Goal: Task Accomplishment & Management: Manage account settings

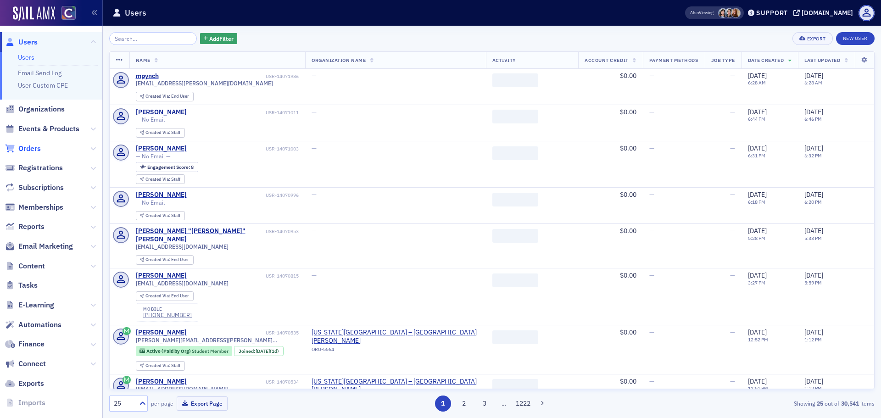
click at [28, 148] on span "Orders" at bounding box center [29, 149] width 22 height 10
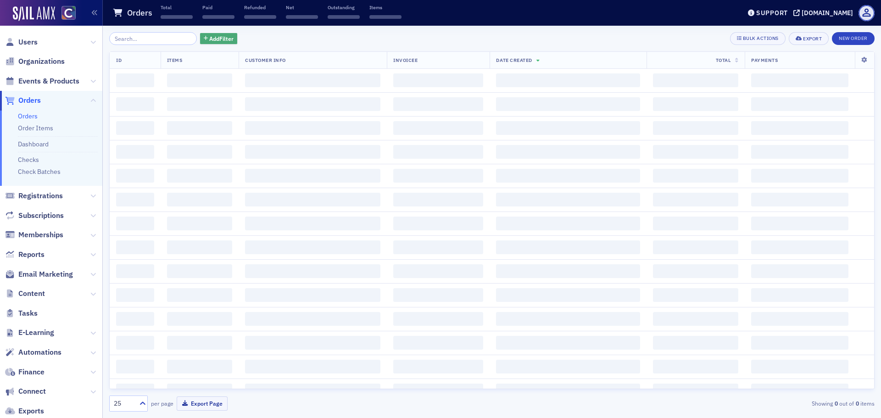
click at [209, 37] on span "Add Filter" at bounding box center [221, 38] width 24 height 8
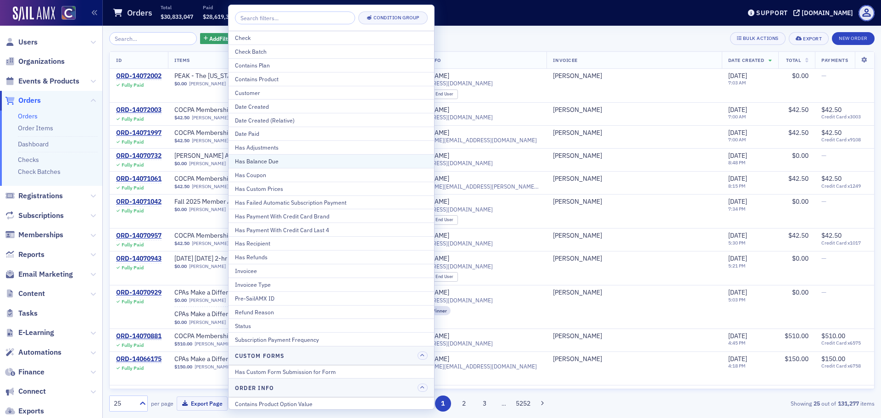
click at [266, 157] on div "Has Balance Due" at bounding box center [331, 161] width 193 height 8
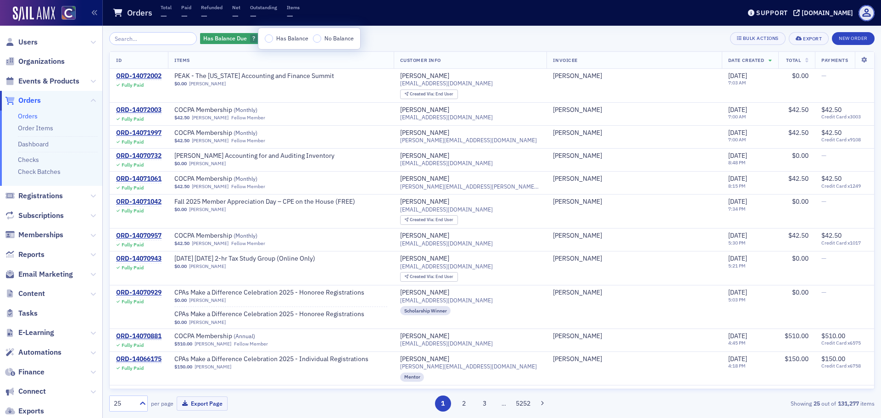
click at [270, 44] on div "Has Balance No Balance" at bounding box center [309, 38] width 102 height 21
click at [267, 38] on input "Has Balance" at bounding box center [269, 38] width 8 height 8
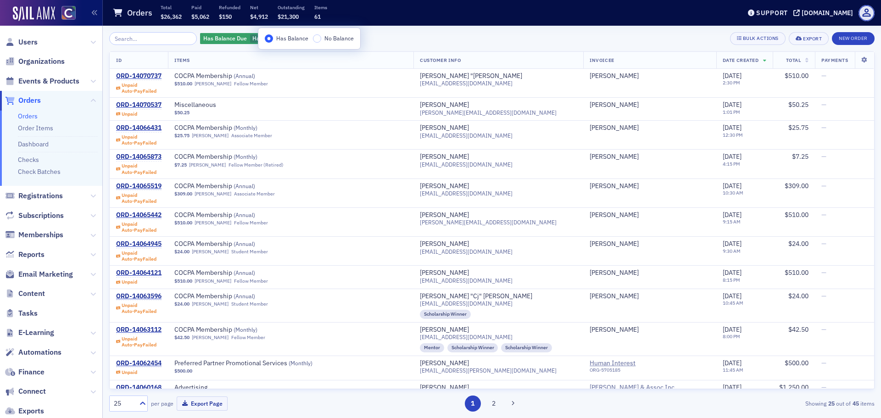
click at [627, 43] on div "Has Balance Due Has Balance Add Filter Bulk Actions Export New Order" at bounding box center [491, 38] width 765 height 13
drag, startPoint x: 797, startPoint y: 61, endPoint x: 788, endPoint y: 68, distance: 11.7
click at [805, 61] on icon at bounding box center [807, 60] width 4 height 5
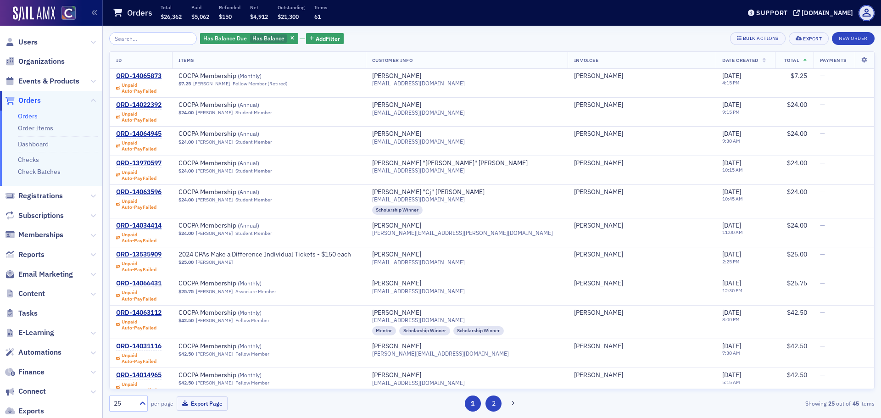
click at [499, 399] on button "2" at bounding box center [493, 403] width 16 height 16
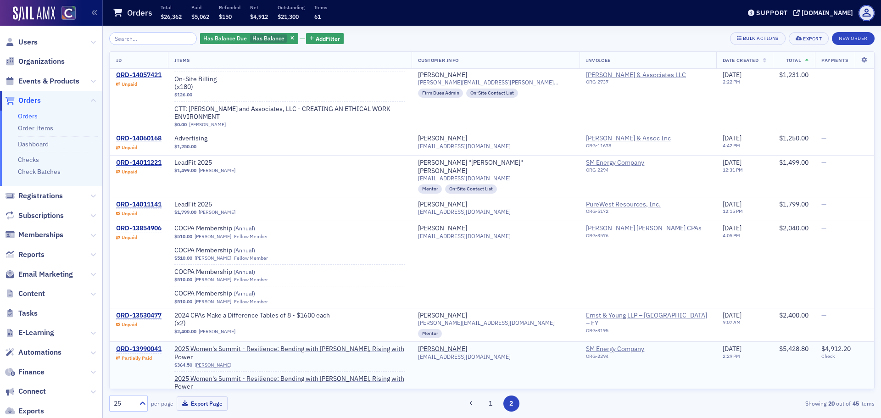
scroll to position [348, 0]
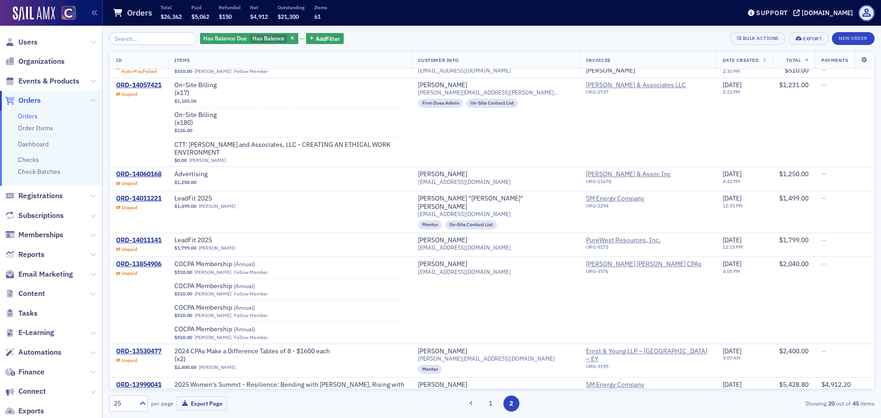
drag, startPoint x: 281, startPoint y: 39, endPoint x: 247, endPoint y: 39, distance: 33.9
click at [290, 39] on icon "button" at bounding box center [292, 38] width 4 height 5
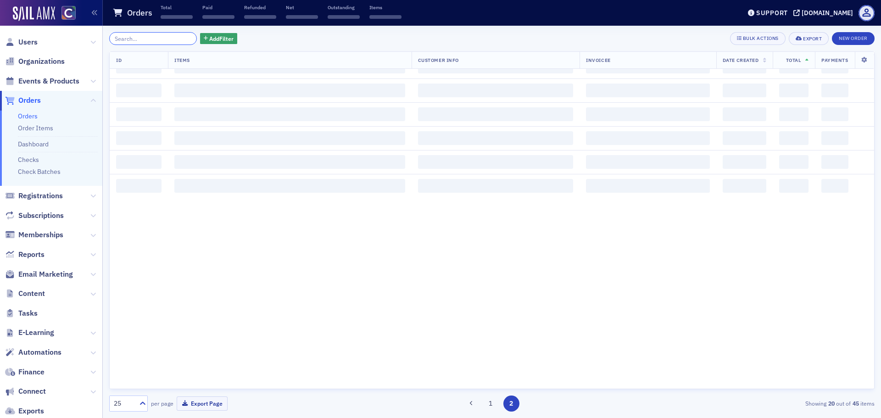
click at [144, 39] on input "search" at bounding box center [153, 38] width 88 height 13
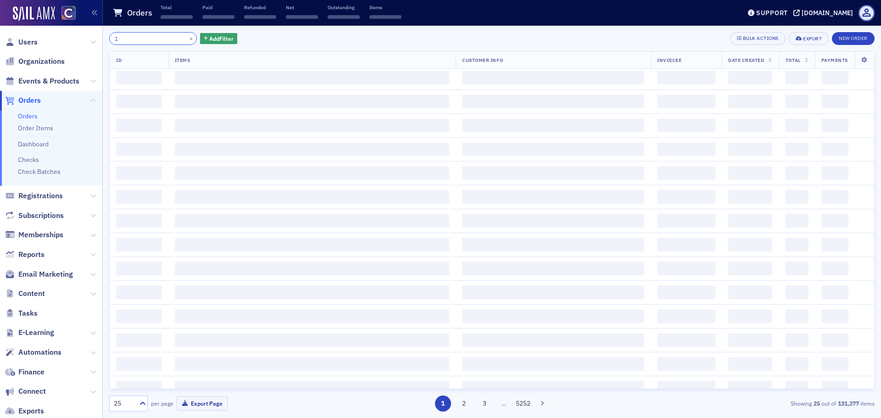
scroll to position [348, 0]
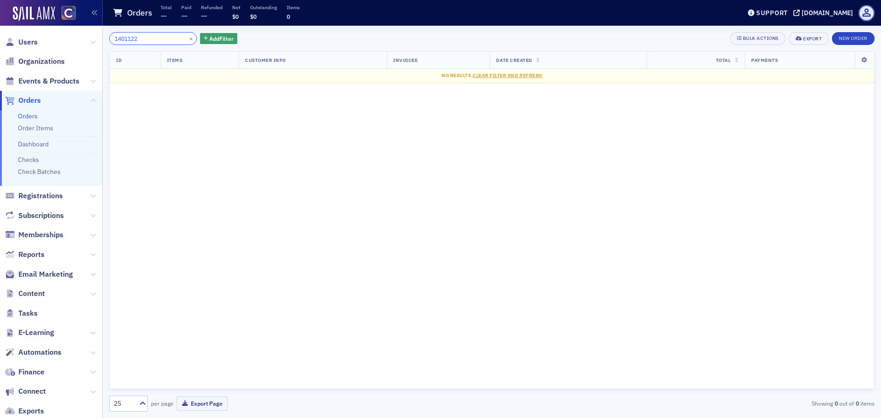
click at [161, 40] on input "1401122" at bounding box center [153, 38] width 88 height 13
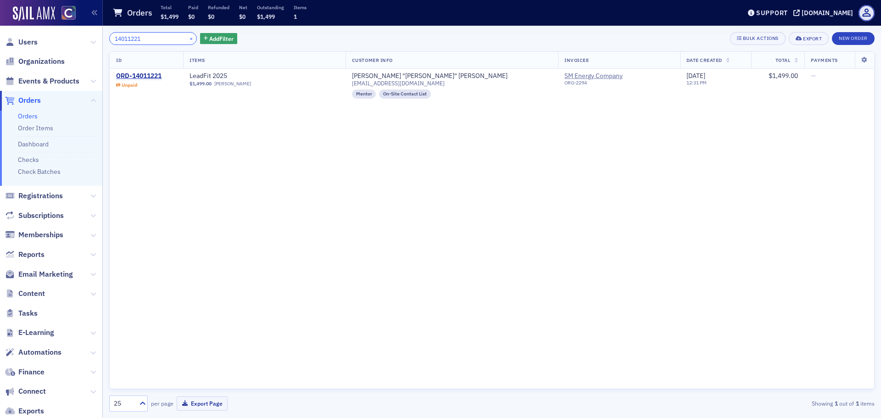
type input "14011221"
click at [187, 38] on button "×" at bounding box center [191, 38] width 8 height 8
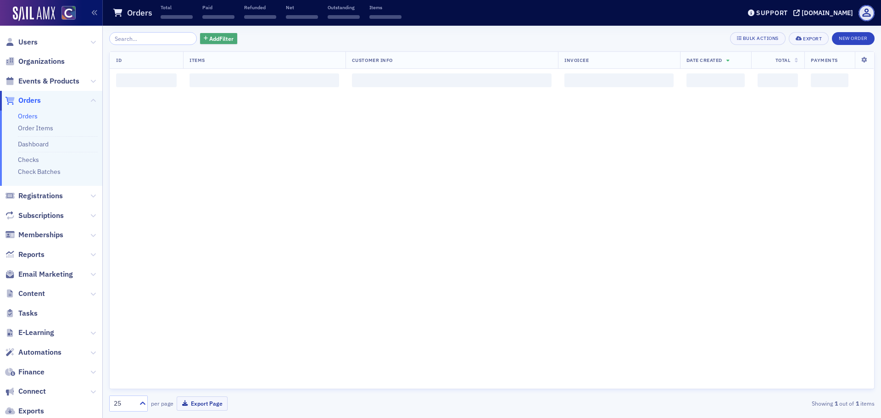
click at [204, 39] on icon "button" at bounding box center [206, 38] width 4 height 5
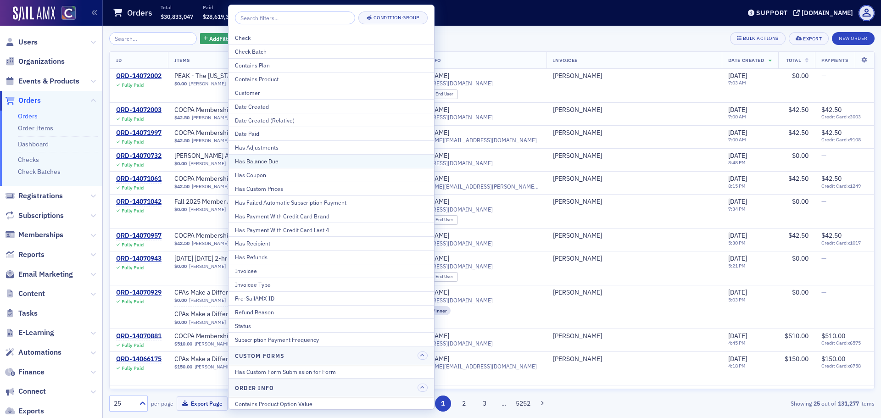
click at [266, 162] on div "Has Balance Due" at bounding box center [331, 161] width 193 height 8
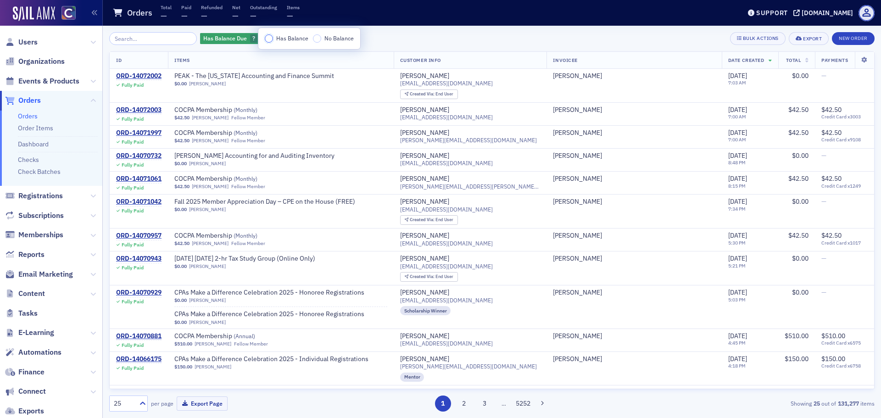
click at [268, 42] on input "Has Balance" at bounding box center [269, 38] width 8 height 8
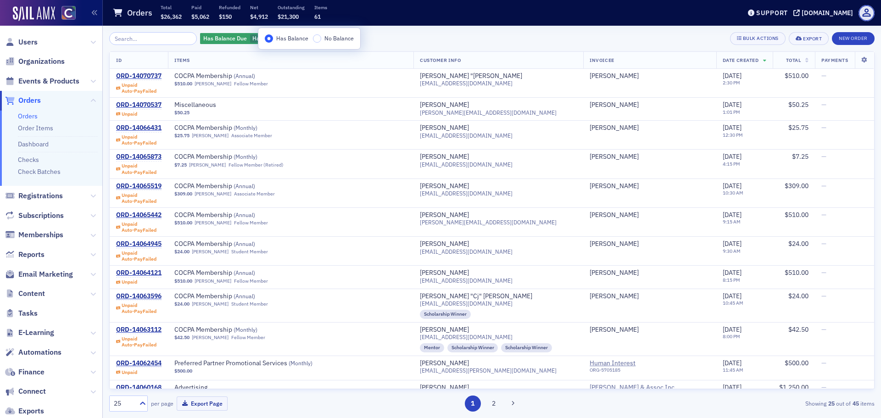
click at [790, 63] on span "Total" at bounding box center [793, 60] width 15 height 6
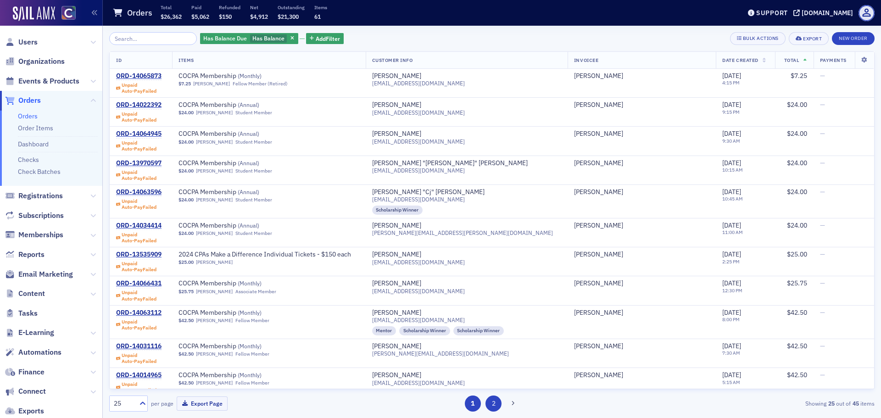
click at [495, 408] on button "2" at bounding box center [493, 403] width 16 height 16
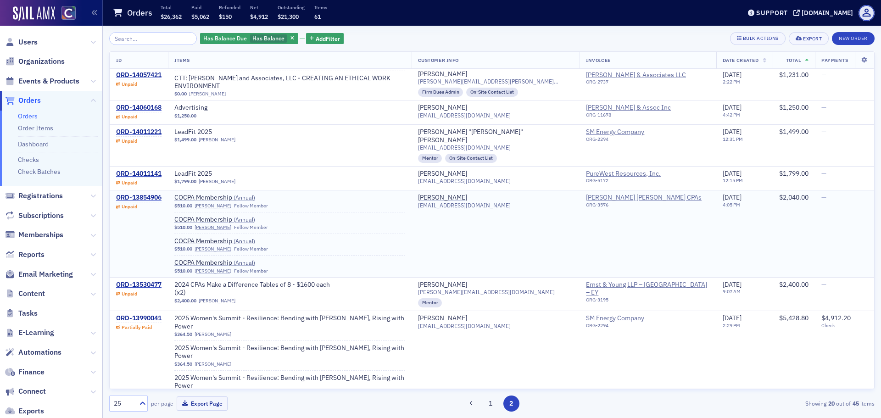
scroll to position [348, 0]
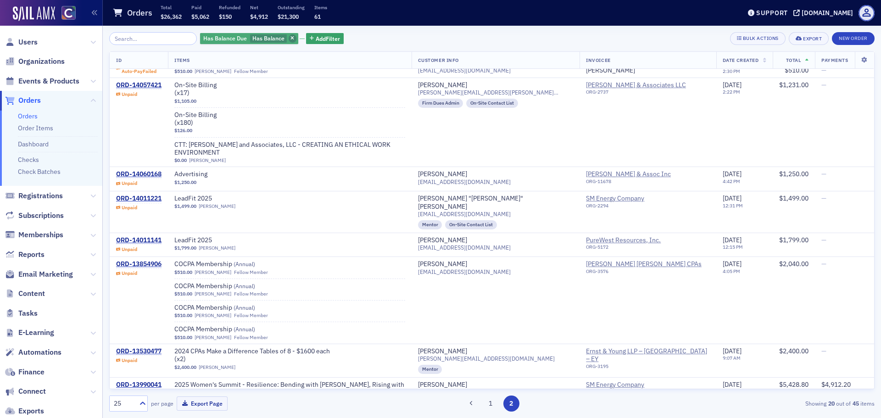
click at [290, 41] on icon "button" at bounding box center [292, 38] width 4 height 5
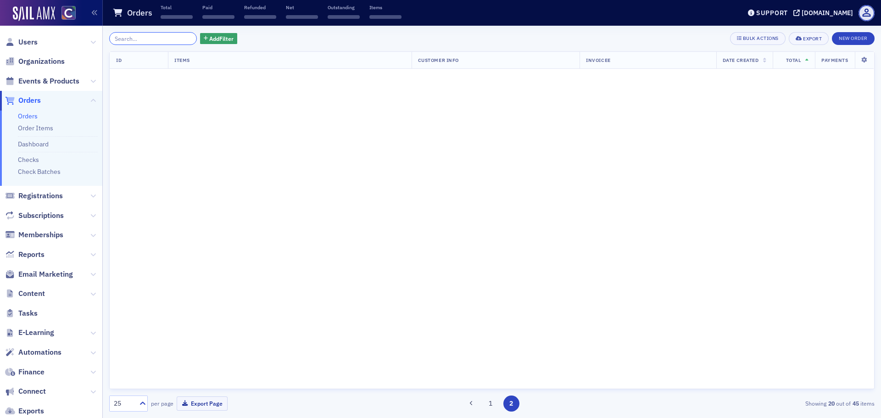
click at [168, 41] on input "search" at bounding box center [153, 38] width 88 height 13
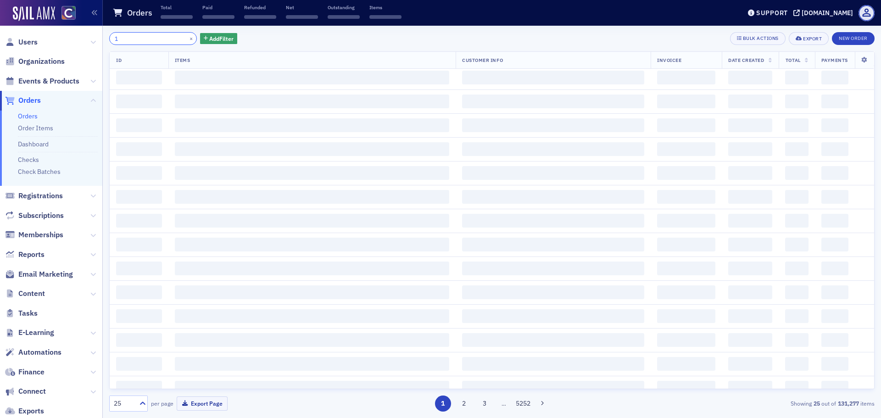
scroll to position [819, 0]
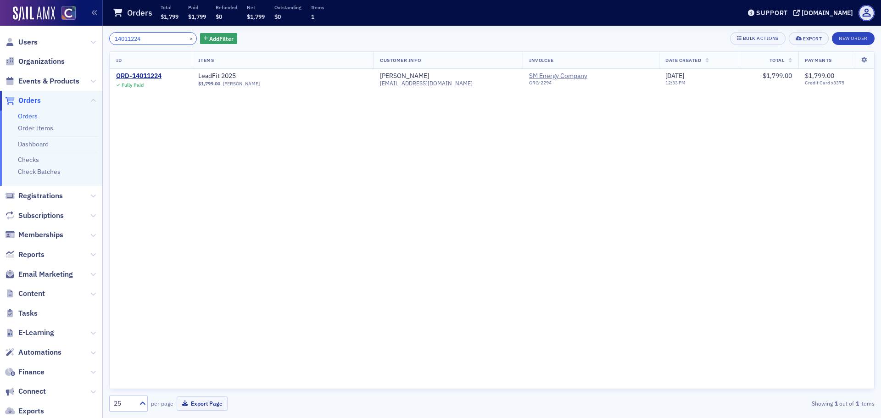
type input "14011224"
drag, startPoint x: 183, startPoint y: 38, endPoint x: 193, endPoint y: 33, distance: 11.3
click at [187, 38] on button "×" at bounding box center [191, 38] width 8 height 8
